Goal: Information Seeking & Learning: Learn about a topic

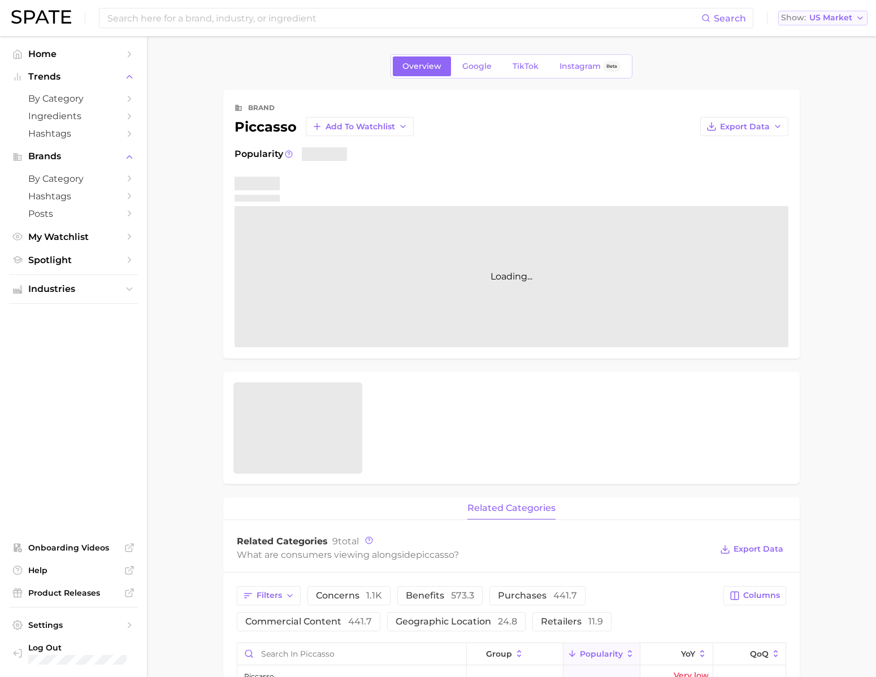
click at [817, 25] on button "Show US Market" at bounding box center [822, 18] width 89 height 15
click at [829, 88] on button "[GEOGRAPHIC_DATA]" at bounding box center [827, 77] width 99 height 20
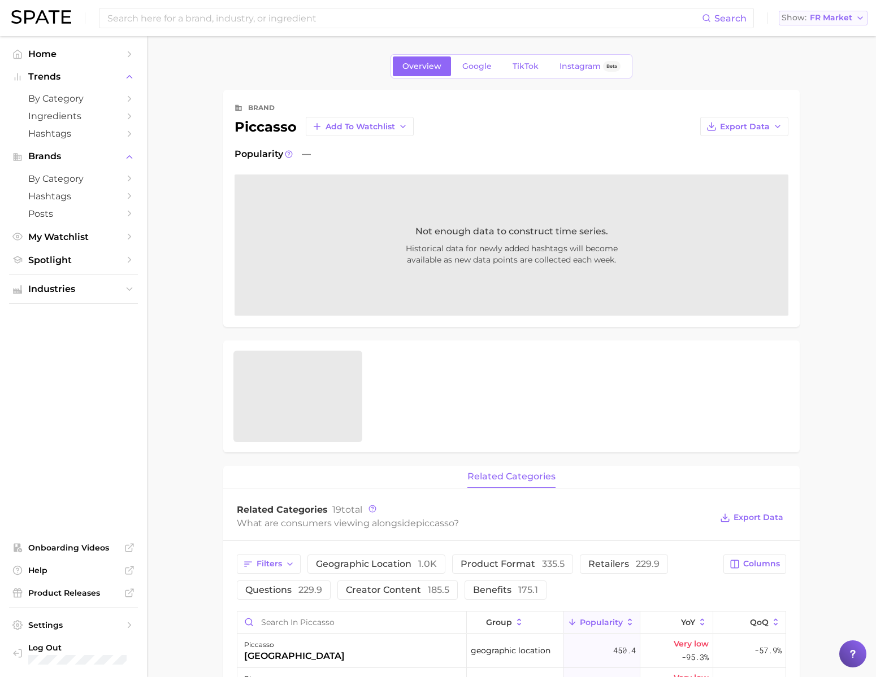
click at [806, 24] on button "Show FR Market" at bounding box center [822, 18] width 89 height 15
click at [801, 108] on button "[GEOGRAPHIC_DATA]" at bounding box center [827, 98] width 99 height 20
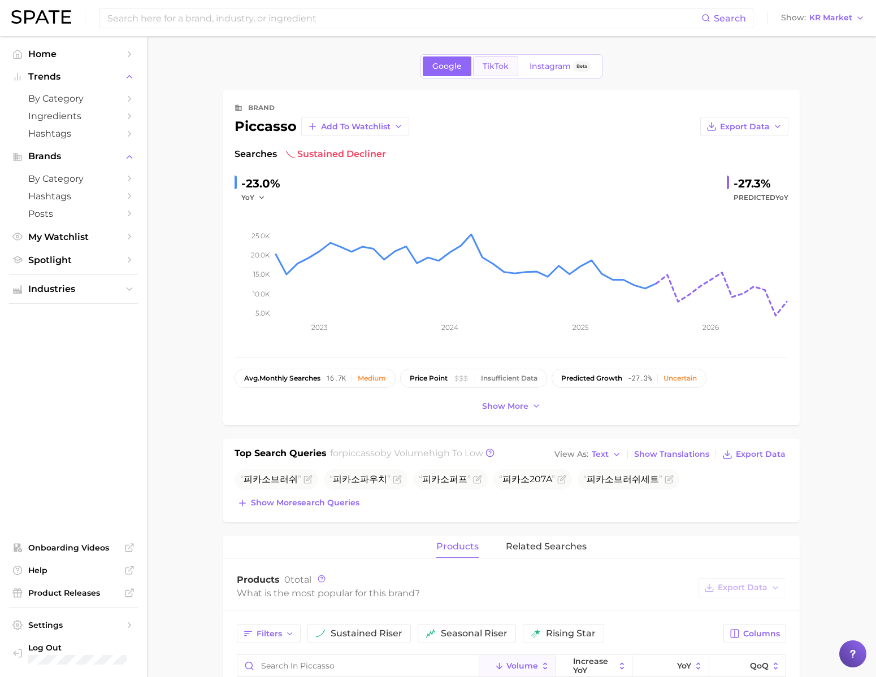
click at [503, 70] on span "TikTok" at bounding box center [495, 67] width 26 height 10
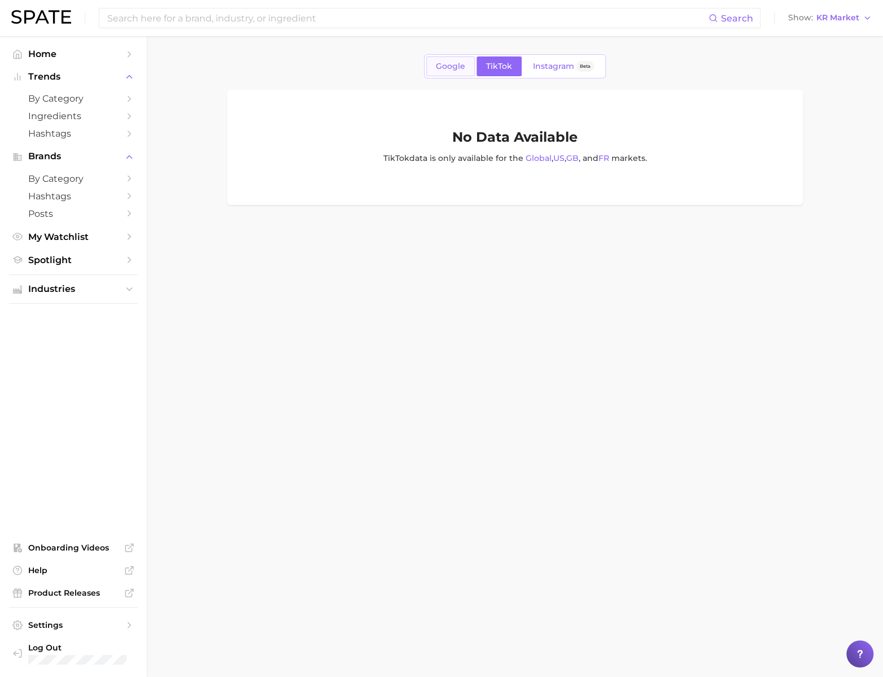
click at [438, 69] on span "Google" at bounding box center [450, 67] width 29 height 10
